Goal: Information Seeking & Learning: Compare options

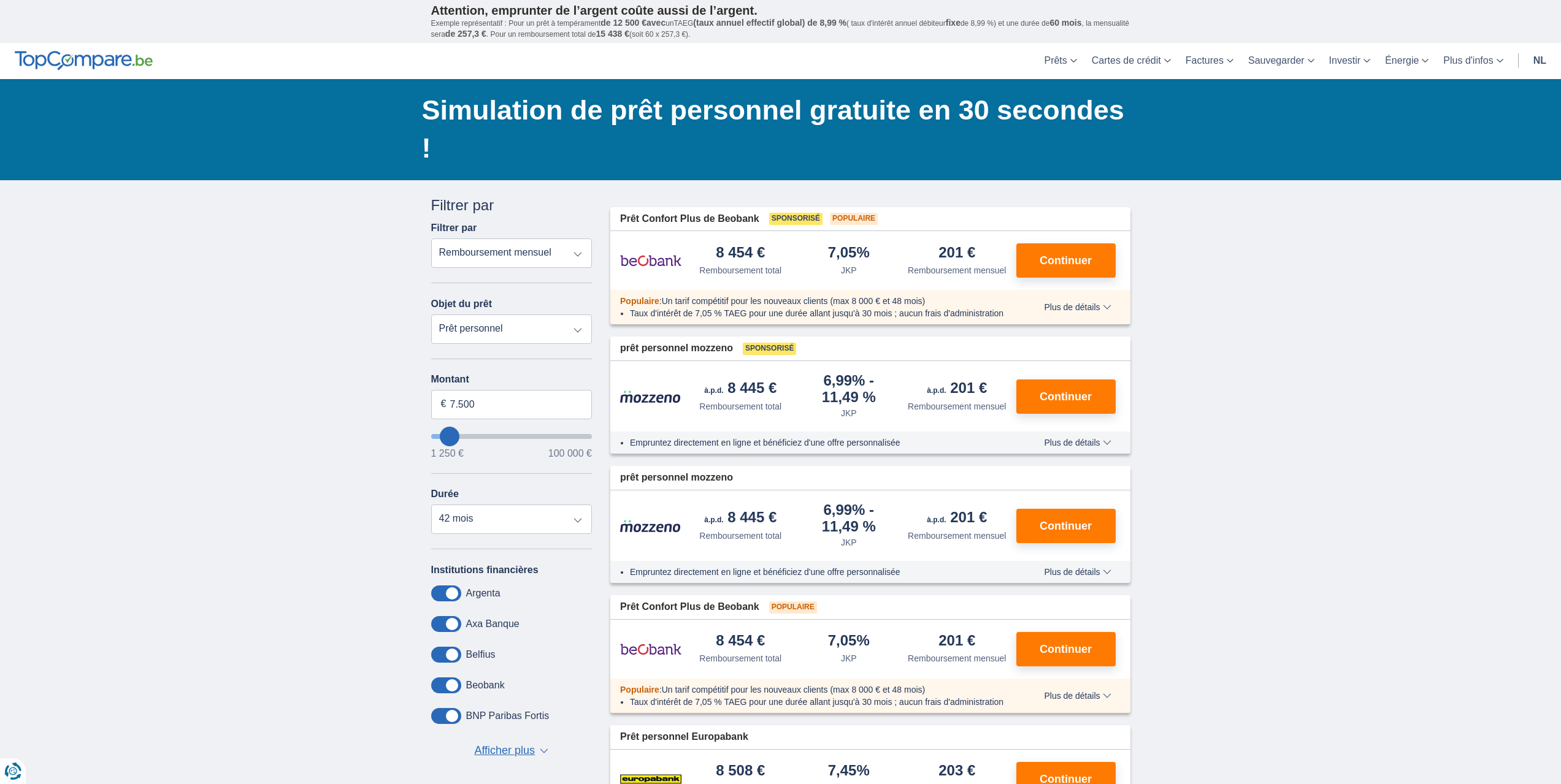
click at [1540, 63] on font "nl" at bounding box center [1539, 60] width 13 height 11
